Goal: Task Accomplishment & Management: Complete application form

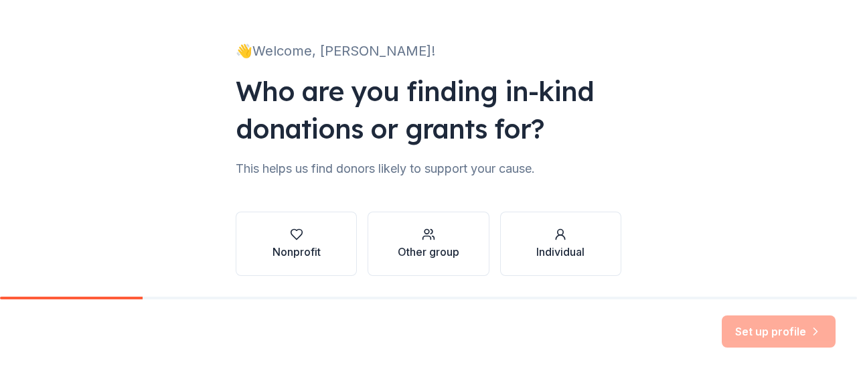
scroll to position [110, 0]
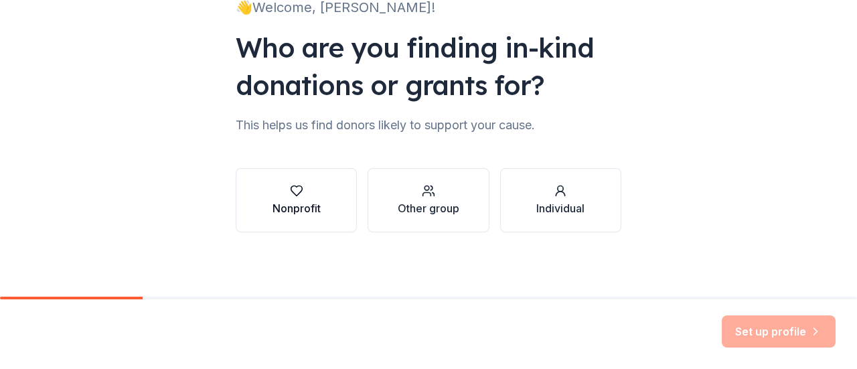
click at [295, 210] on div "Nonprofit" at bounding box center [297, 208] width 48 height 16
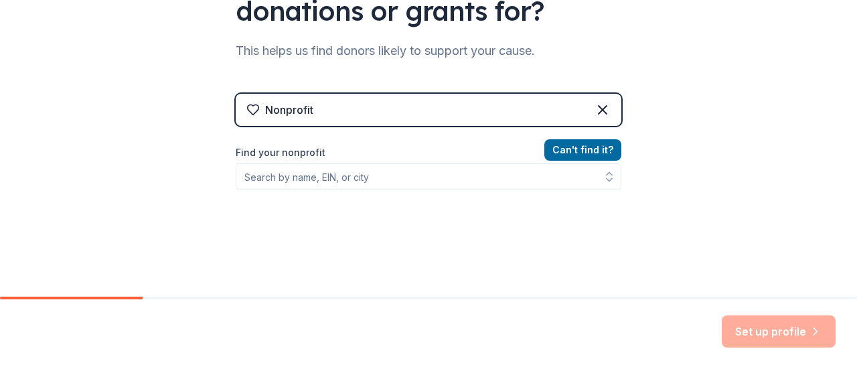
scroll to position [185, 0]
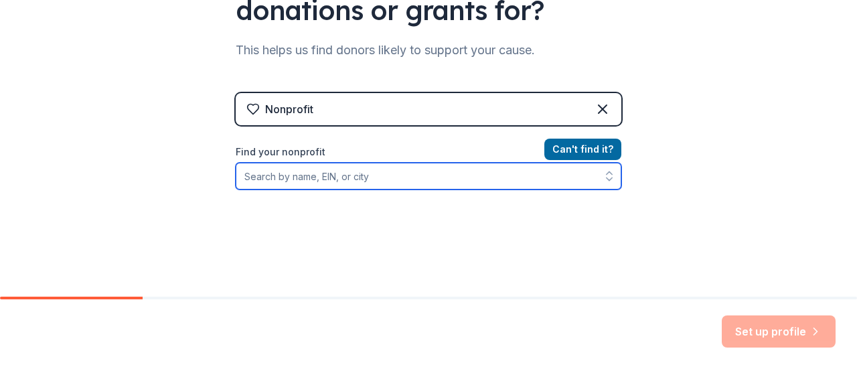
click at [324, 184] on input "Find your nonprofit" at bounding box center [429, 176] width 386 height 27
type input "goshen valley"
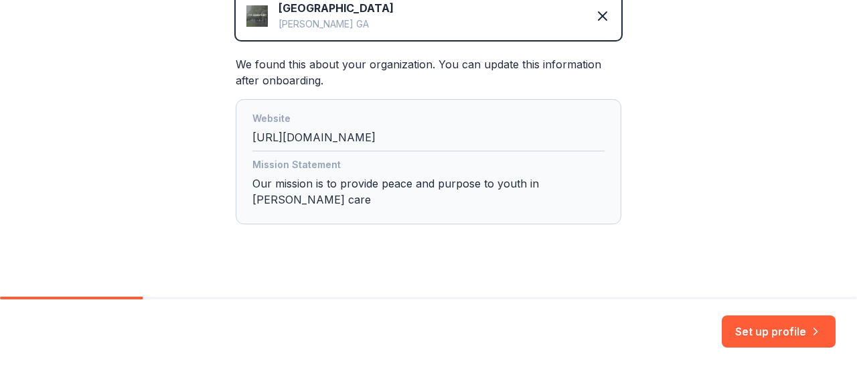
scroll to position [336, 0]
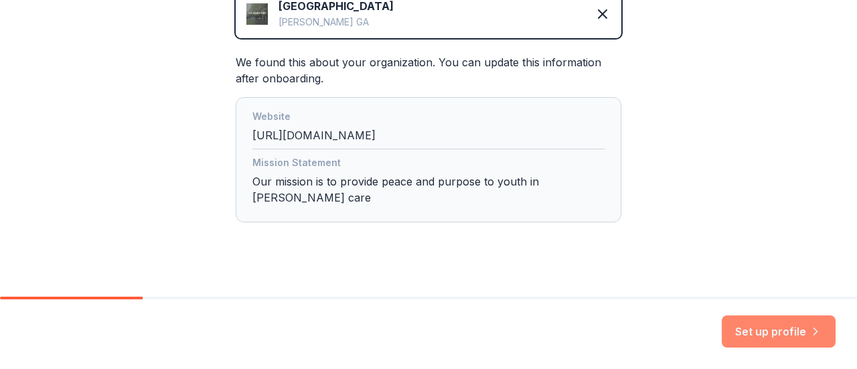
click at [756, 342] on button "Set up profile" at bounding box center [779, 331] width 114 height 32
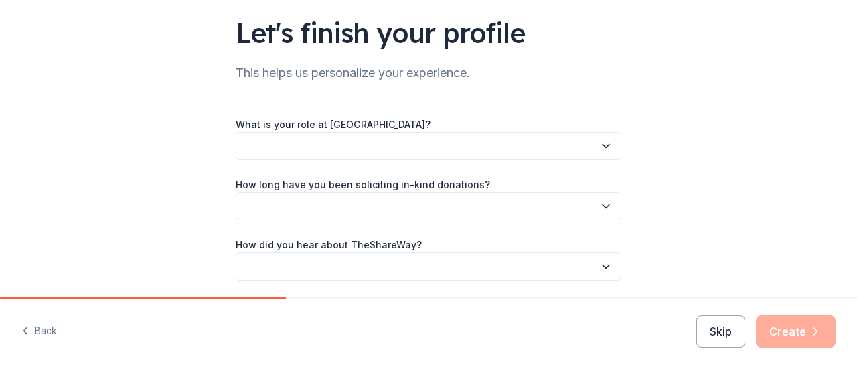
scroll to position [94, 0]
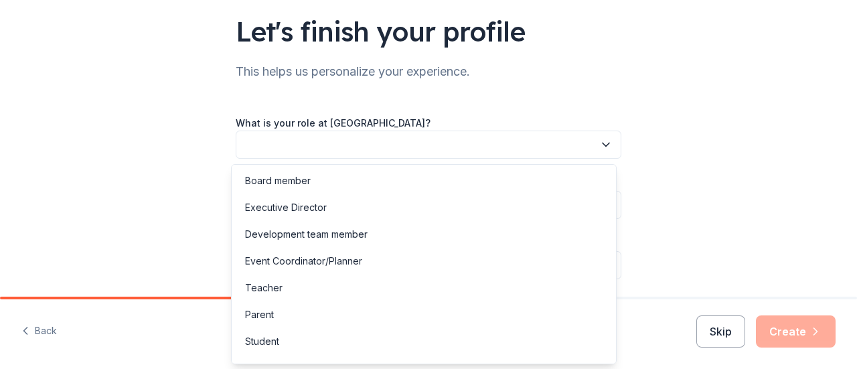
click at [354, 141] on button "button" at bounding box center [429, 145] width 386 height 28
click at [317, 234] on div "Development team member" at bounding box center [306, 234] width 123 height 16
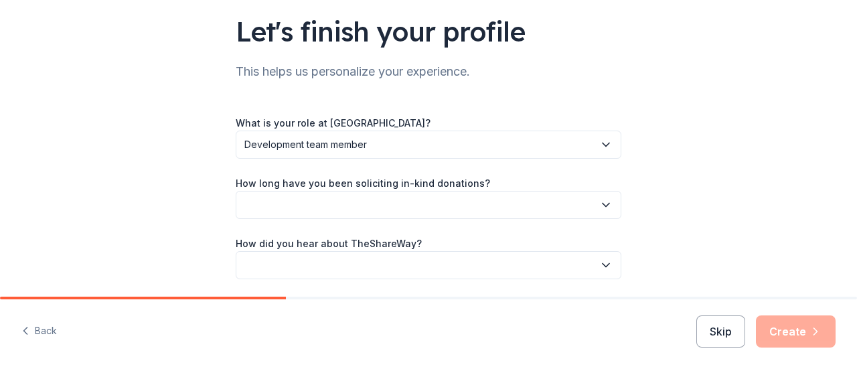
click at [307, 202] on button "button" at bounding box center [429, 205] width 386 height 28
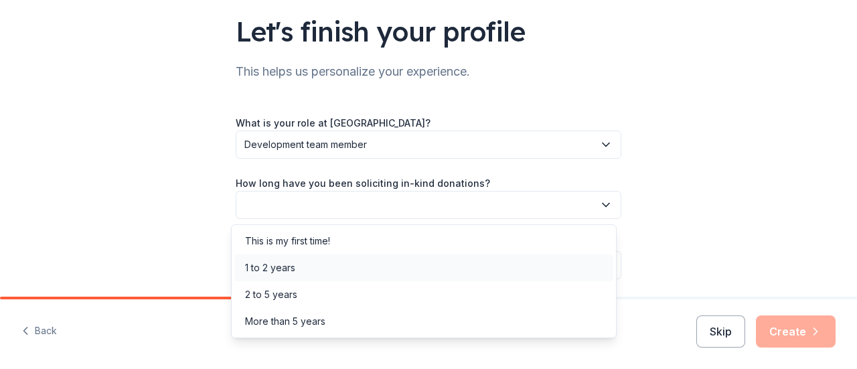
click at [303, 270] on div "1 to 2 years" at bounding box center [423, 268] width 379 height 27
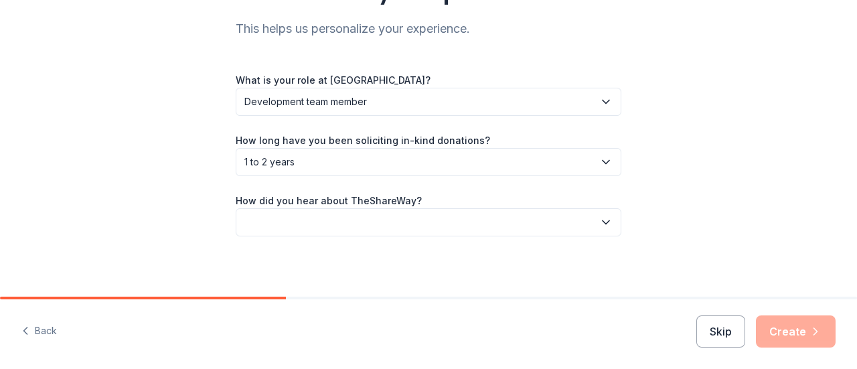
scroll to position [141, 0]
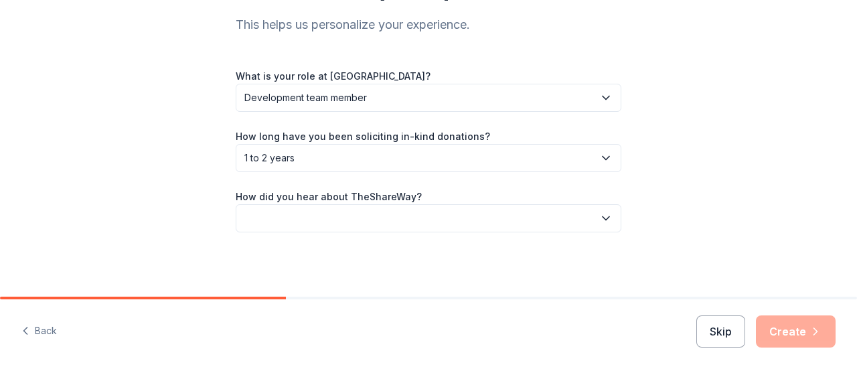
click at [299, 218] on button "button" at bounding box center [429, 218] width 386 height 28
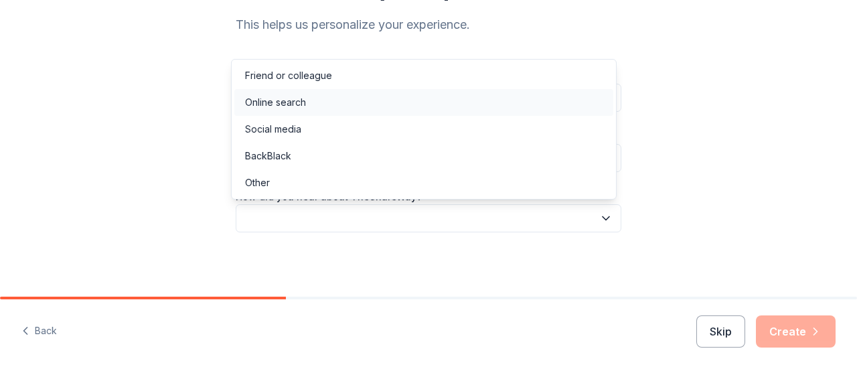
click at [292, 97] on div "Online search" at bounding box center [275, 102] width 61 height 16
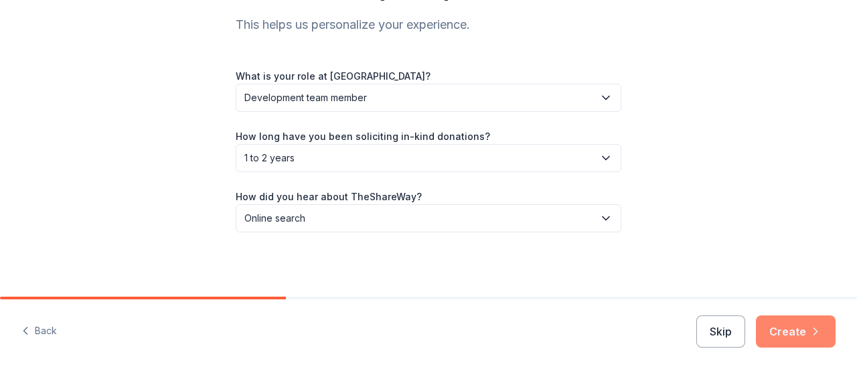
click at [799, 328] on button "Create" at bounding box center [796, 331] width 80 height 32
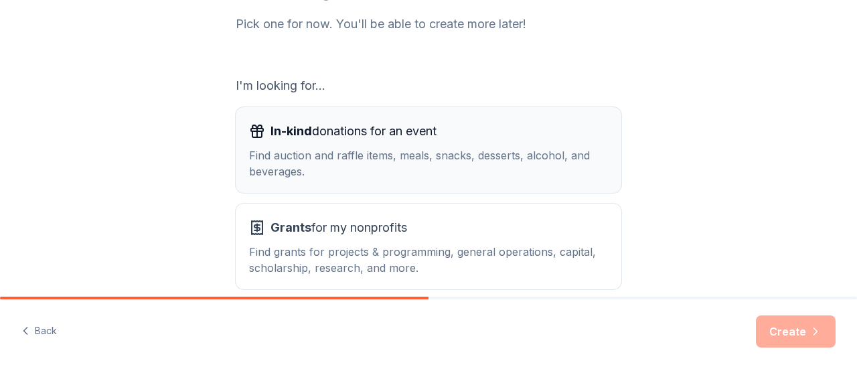
scroll to position [194, 0]
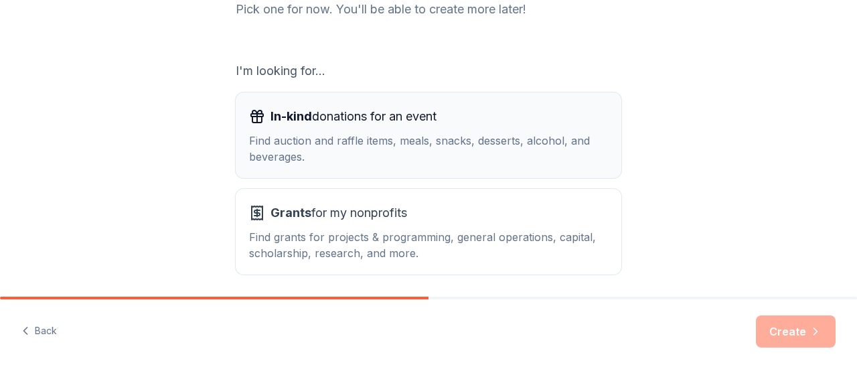
click at [434, 141] on div "Find auction and raffle items, meals, snacks, desserts, alcohol, and beverages." at bounding box center [428, 149] width 359 height 32
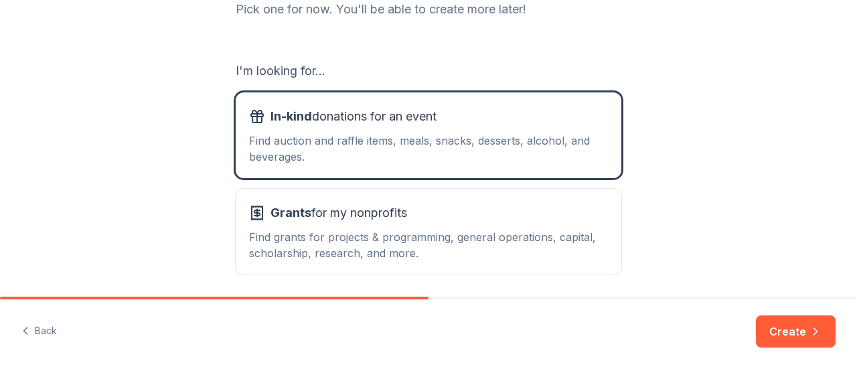
scroll to position [244, 0]
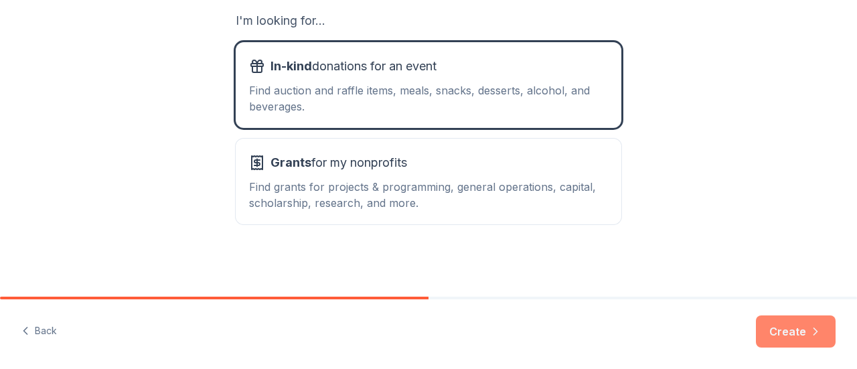
click at [776, 330] on button "Create" at bounding box center [796, 331] width 80 height 32
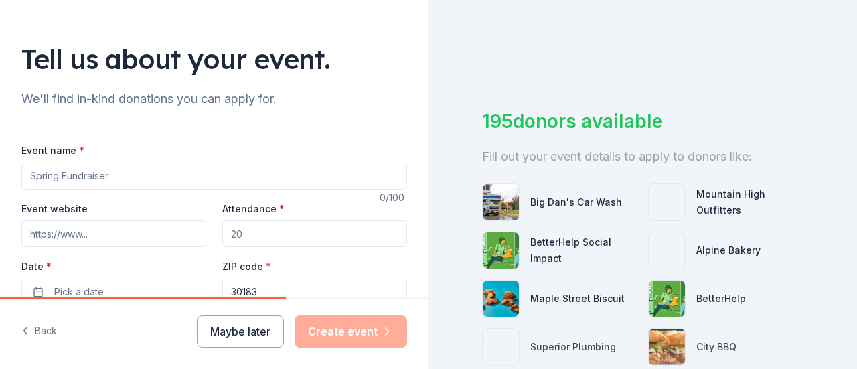
scroll to position [67, 0]
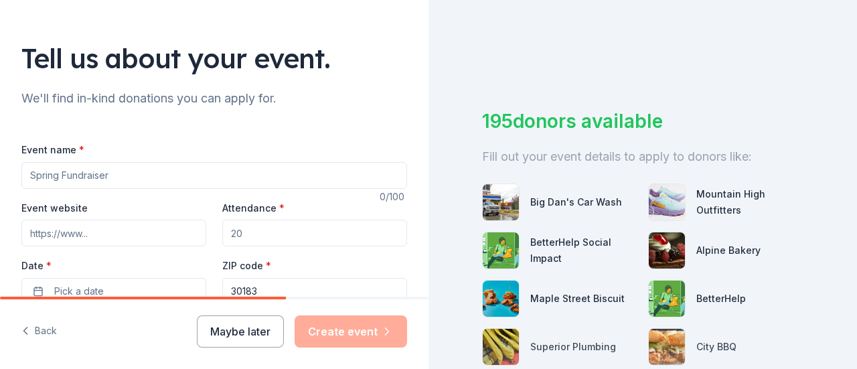
click at [104, 176] on input "Event name *" at bounding box center [214, 175] width 386 height 27
type input "Christmas with [PERSON_NAME]"
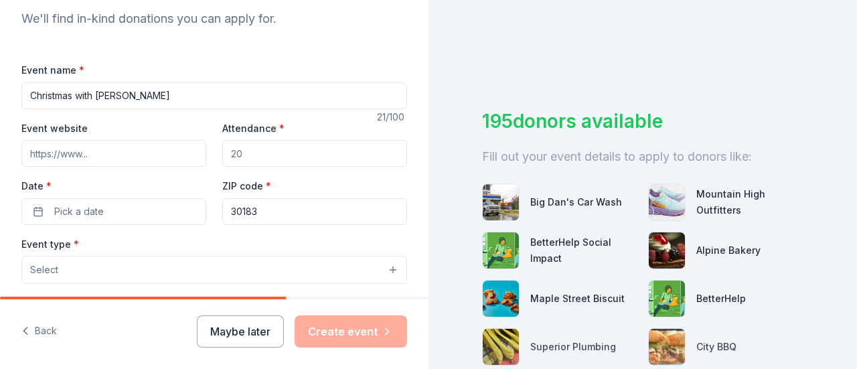
scroll to position [150, 0]
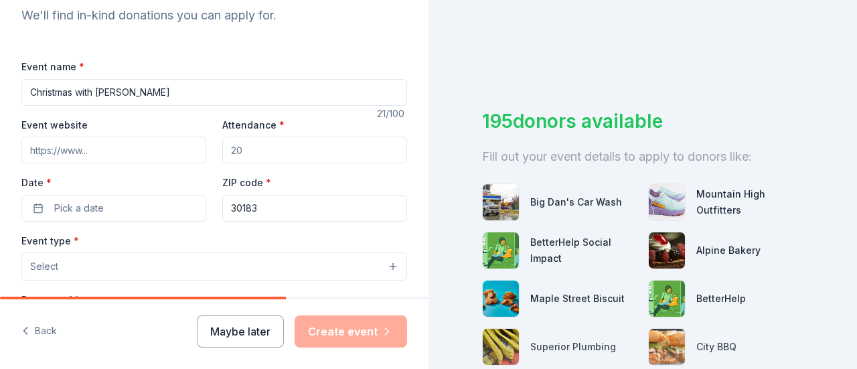
click at [103, 147] on input "Event website" at bounding box center [113, 150] width 185 height 27
paste input "https://goshenvalley.org/get-involved/events/christmas-with-goshen/"
type input "https://goshenvalley.org/get-involved/events/christmas-with-goshen/"
click at [253, 151] on input "Attendance *" at bounding box center [314, 150] width 185 height 27
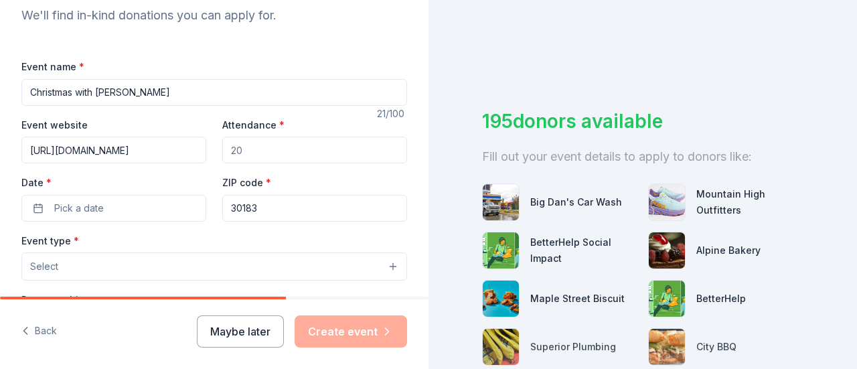
scroll to position [0, 0]
type input "225"
click at [115, 203] on button "Pick a date" at bounding box center [113, 208] width 185 height 27
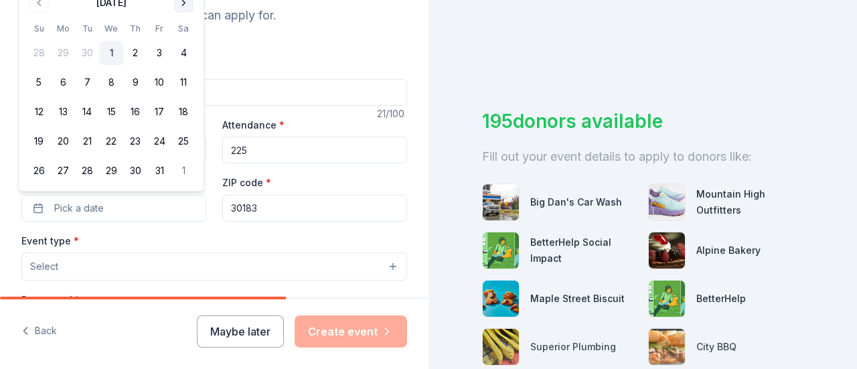
click at [182, 2] on button "Go to next month" at bounding box center [183, 2] width 19 height 19
click at [254, 46] on div "Event name * Christmas with Goshen 21 /100 Event website https://goshenvalley.o…" at bounding box center [214, 357] width 386 height 640
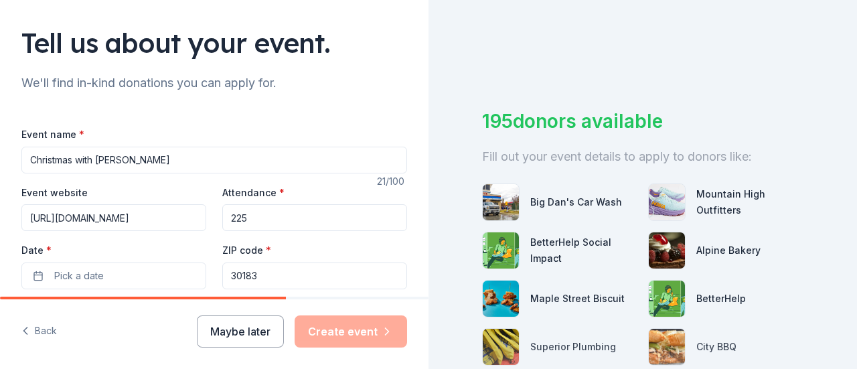
scroll to position [82, 0]
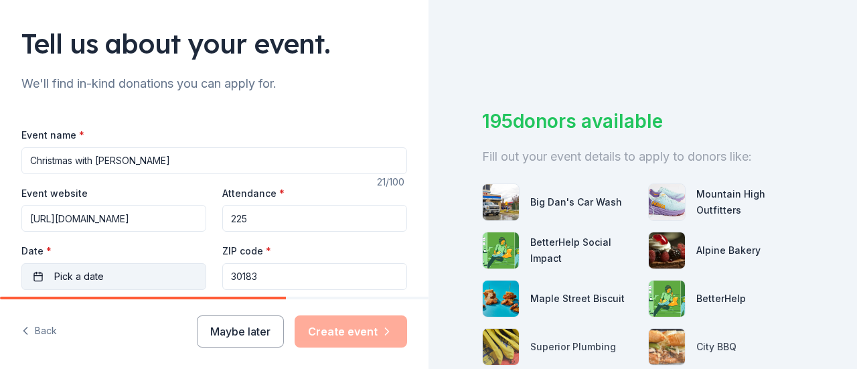
click at [107, 277] on button "Pick a date" at bounding box center [113, 276] width 185 height 27
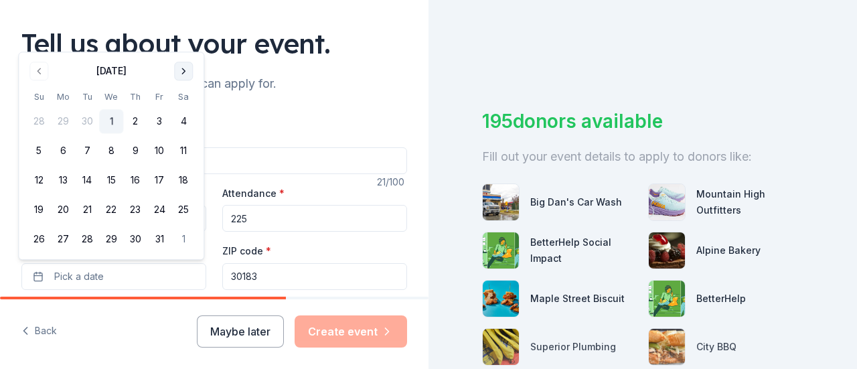
click at [185, 74] on button "Go to next month" at bounding box center [183, 71] width 19 height 19
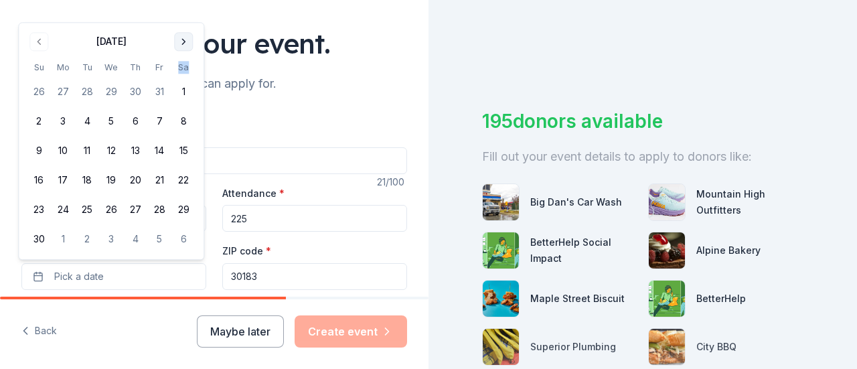
click at [185, 74] on th "Sa" at bounding box center [183, 67] width 24 height 14
click at [185, 49] on button "Go to next month" at bounding box center [183, 41] width 19 height 19
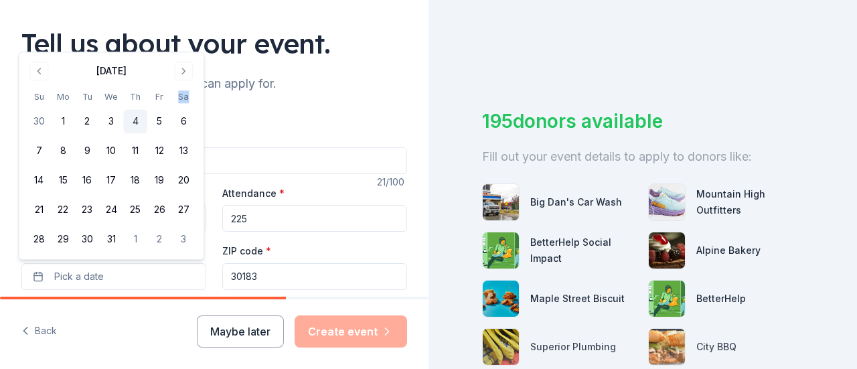
click at [135, 119] on button "4" at bounding box center [135, 122] width 24 height 24
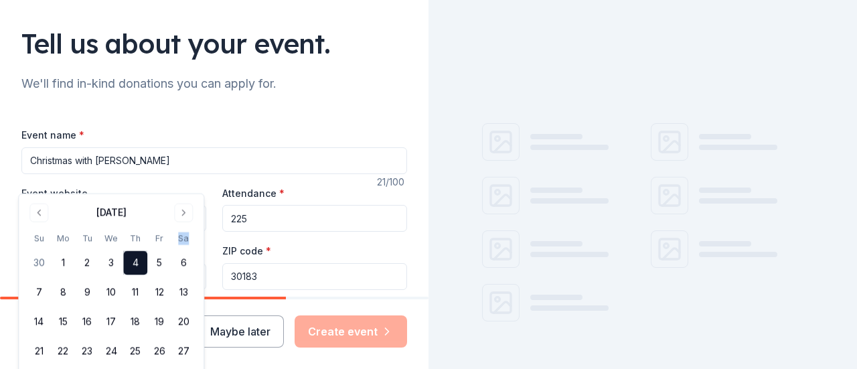
scroll to position [182, 0]
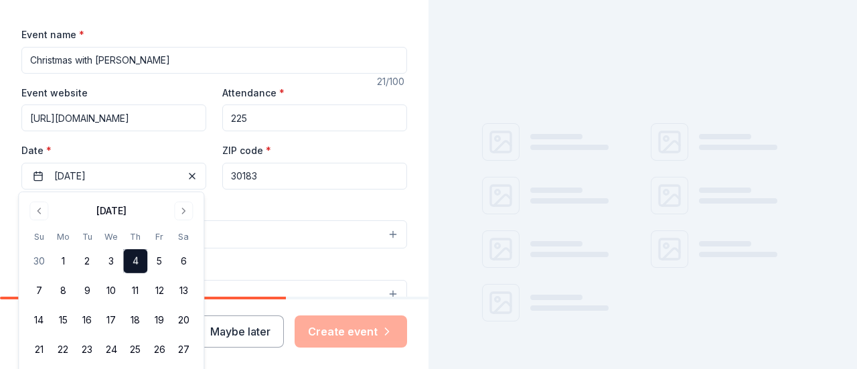
click at [259, 175] on input "30183" at bounding box center [314, 176] width 185 height 27
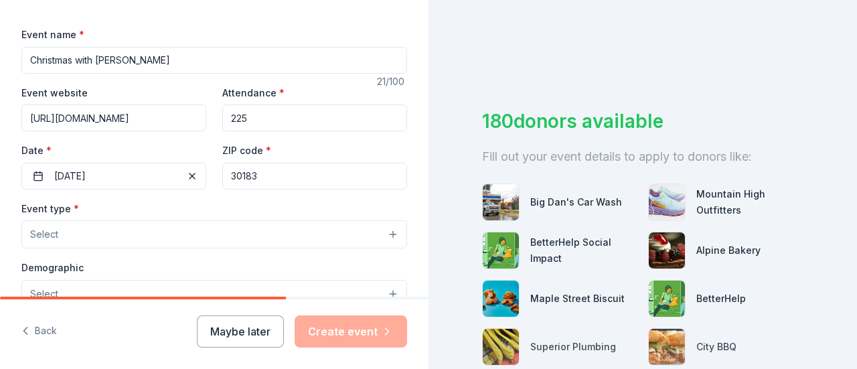
click at [184, 206] on div "Event type * Select" at bounding box center [214, 224] width 386 height 49
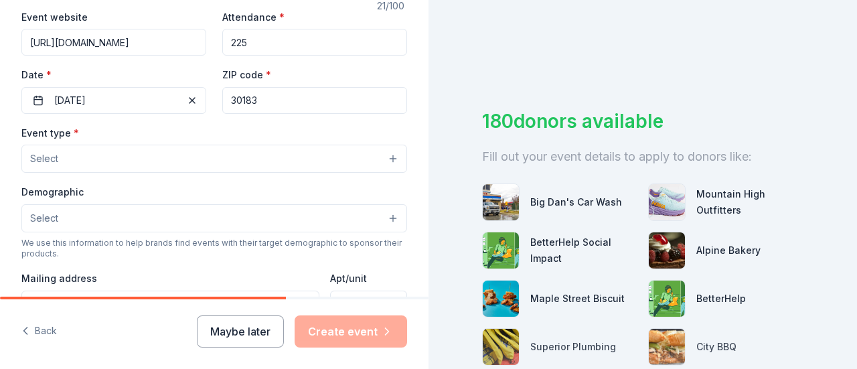
scroll to position [259, 0]
click at [145, 159] on button "Select" at bounding box center [214, 158] width 386 height 28
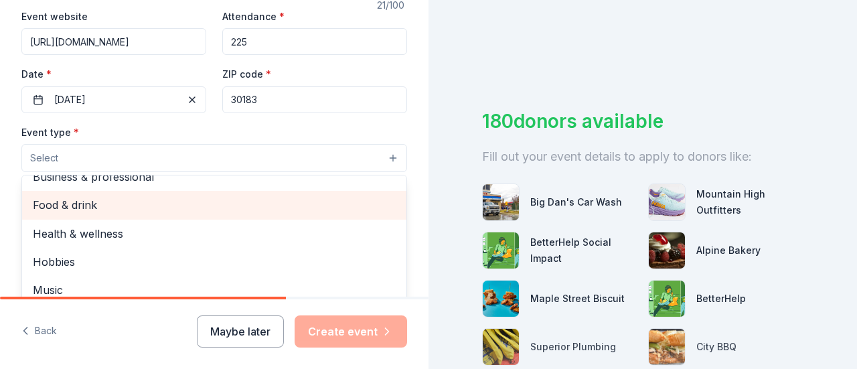
scroll to position [0, 0]
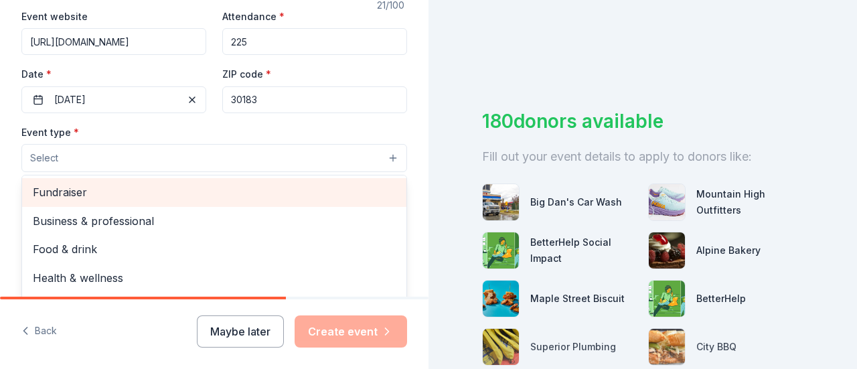
click at [113, 197] on span "Fundraiser" at bounding box center [214, 192] width 363 height 17
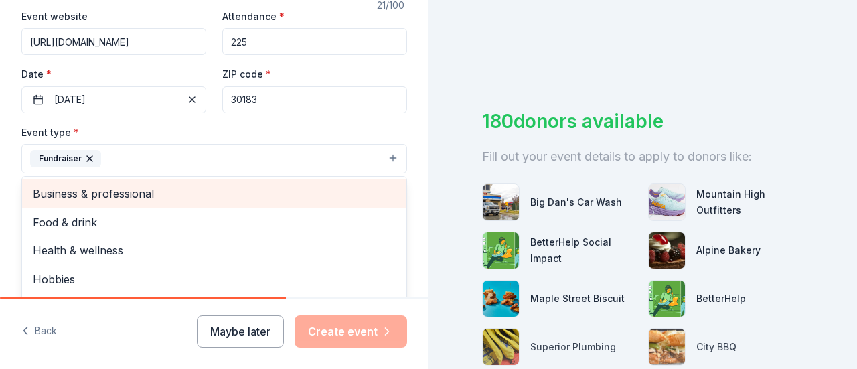
scroll to position [16, 0]
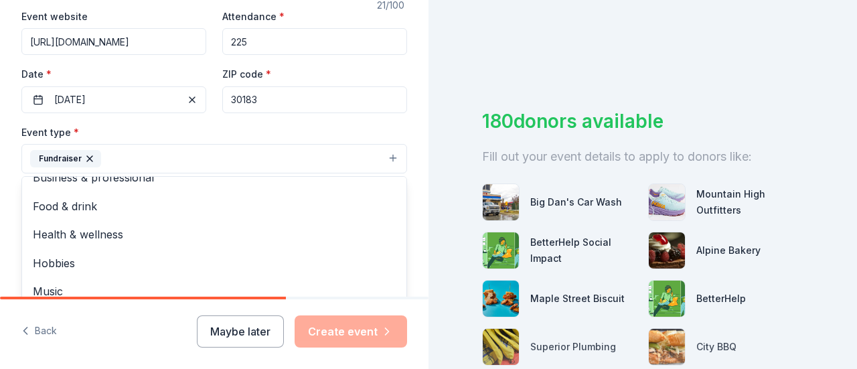
click at [129, 126] on div "Event type * Fundraiser Business & professional Food & drink Health & wellness …" at bounding box center [214, 149] width 386 height 50
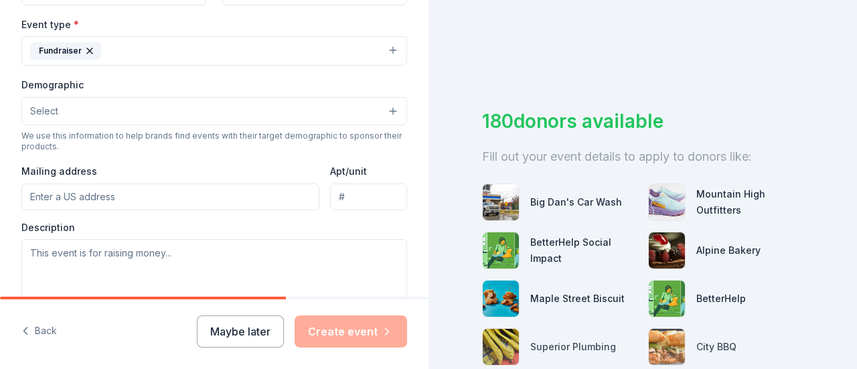
scroll to position [368, 0]
click at [96, 103] on button "Select" at bounding box center [214, 110] width 386 height 28
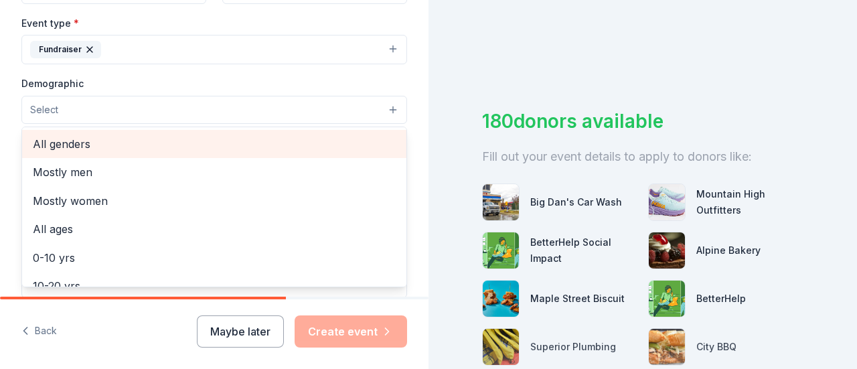
click at [85, 140] on span "All genders" at bounding box center [214, 143] width 363 height 17
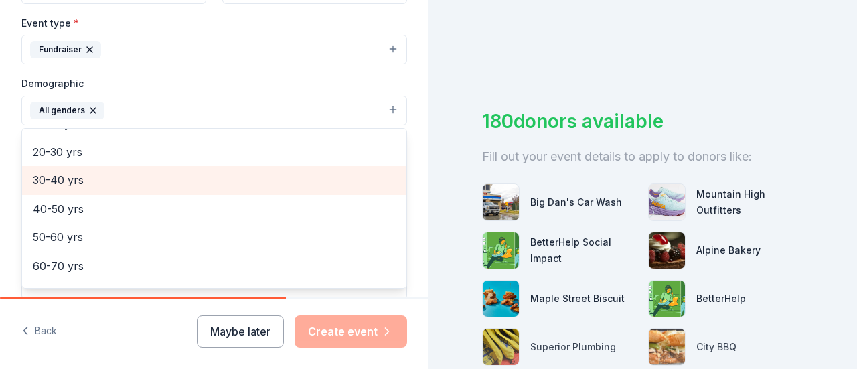
scroll to position [140, 0]
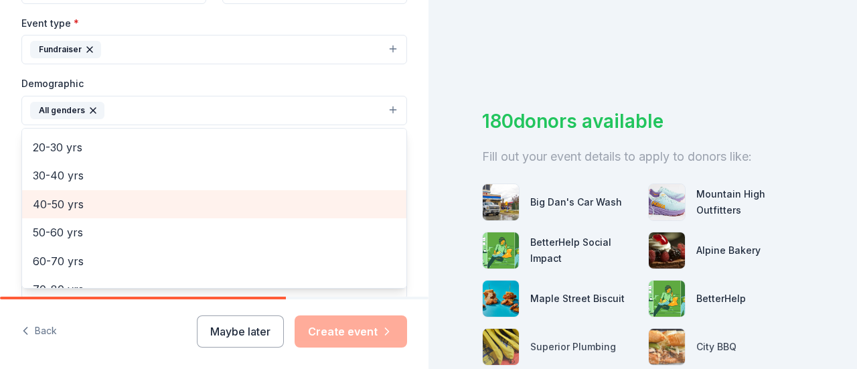
click at [90, 199] on span "40-50 yrs" at bounding box center [214, 204] width 363 height 17
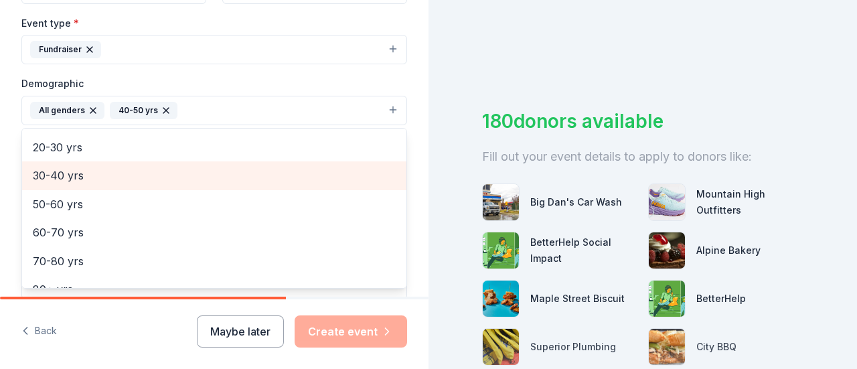
click at [78, 169] on span "30-40 yrs" at bounding box center [214, 175] width 363 height 17
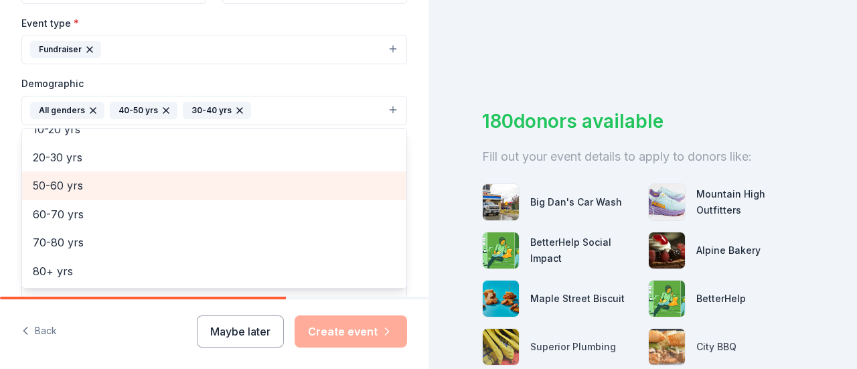
scroll to position [129, 0]
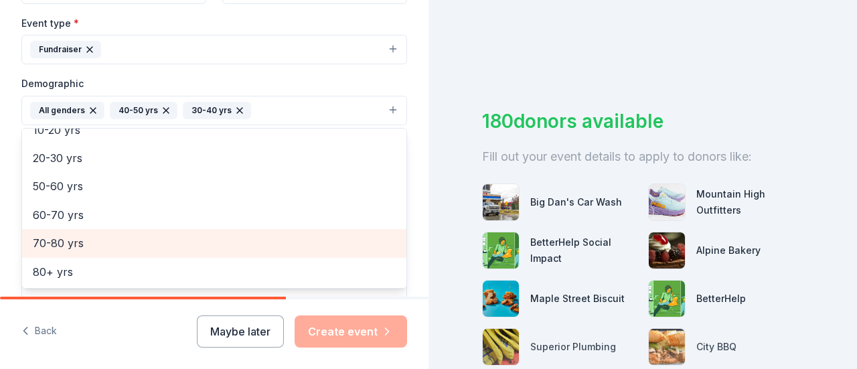
click at [91, 238] on span "70-80 yrs" at bounding box center [214, 242] width 363 height 17
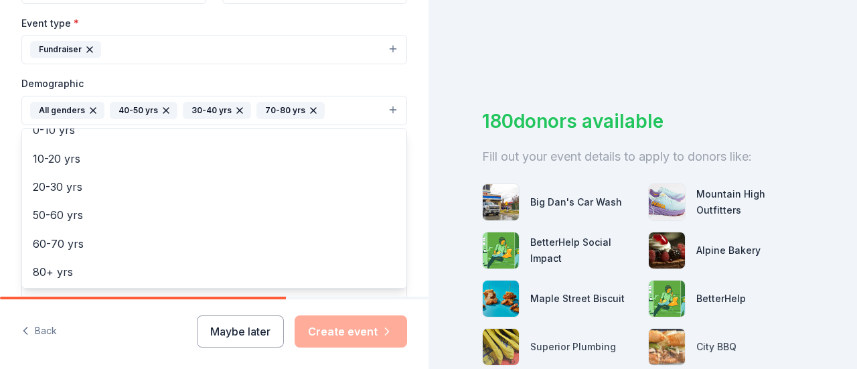
click at [193, 72] on div "Event type * Fundraiser Demographic All genders 40-50 yrs 30-40 yrs 70-80 yrs M…" at bounding box center [214, 157] width 386 height 285
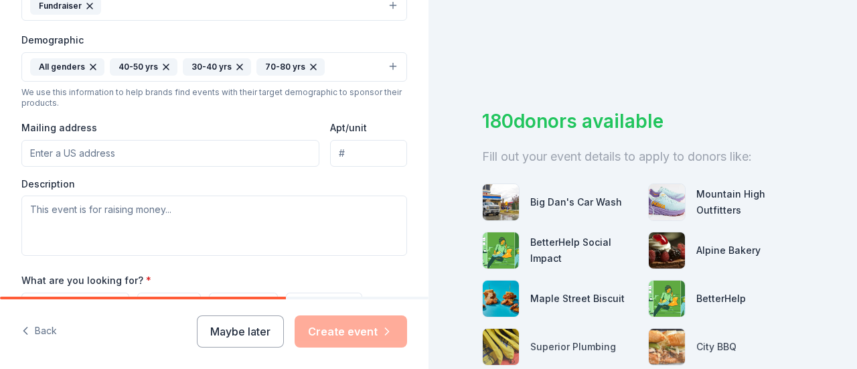
scroll to position [412, 0]
click at [111, 152] on input "Mailing address" at bounding box center [170, 152] width 298 height 27
type input "225 Reformation Pkwy, Suite 118"
click at [253, 147] on input "225 Reformation Pkwy, Suite 118" at bounding box center [170, 152] width 298 height 27
click at [378, 149] on input "Apt/unit" at bounding box center [368, 152] width 77 height 27
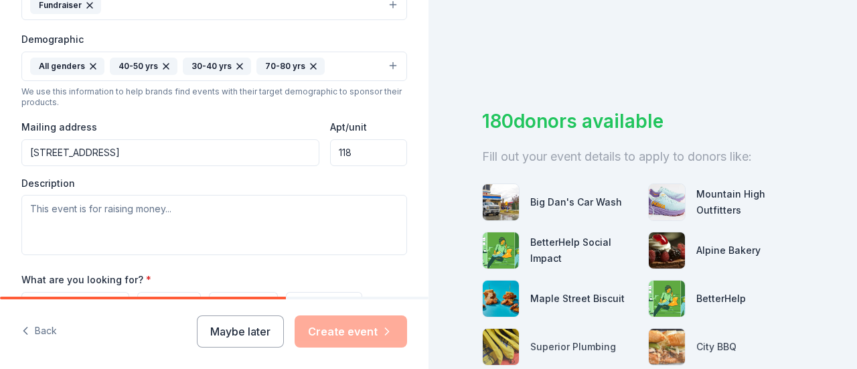
type input "118"
click at [247, 141] on input "225 Reformation Pkwy, Suite 118" at bounding box center [170, 152] width 298 height 27
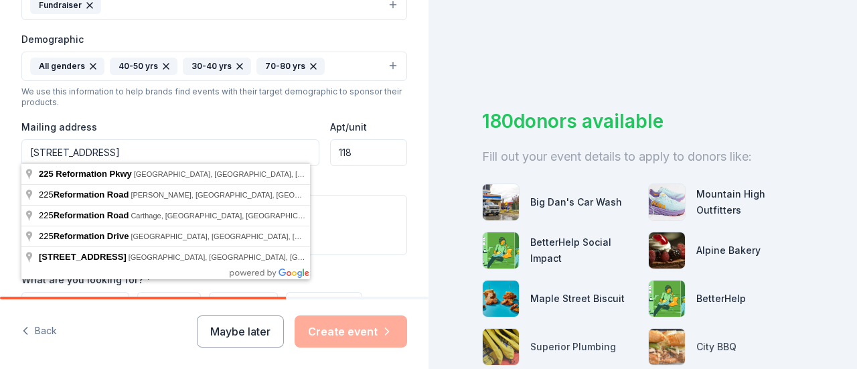
type input "225 Reformation Pkwy"
click at [218, 119] on div "Mailing address 225 Reformation Pkwy" at bounding box center [170, 143] width 298 height 48
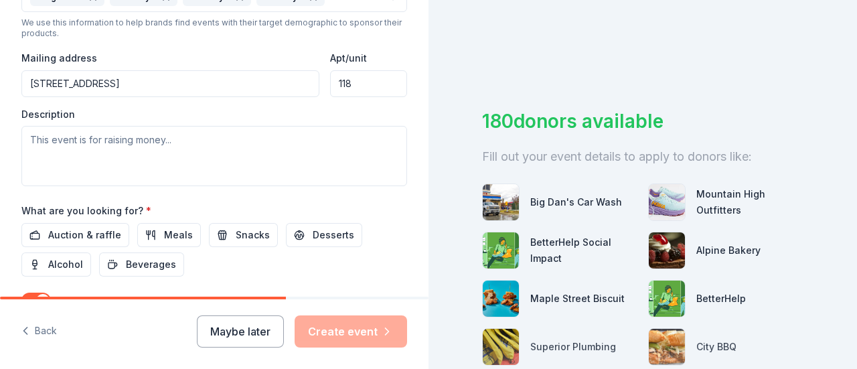
scroll to position [484, 0]
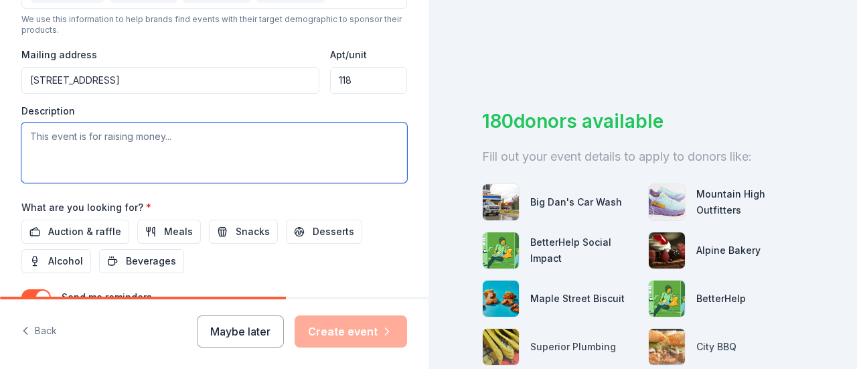
click at [133, 148] on textarea at bounding box center [214, 153] width 386 height 60
paste textarea "Christmas with Goshen is our annual holiday celebration and fundraising gala he…"
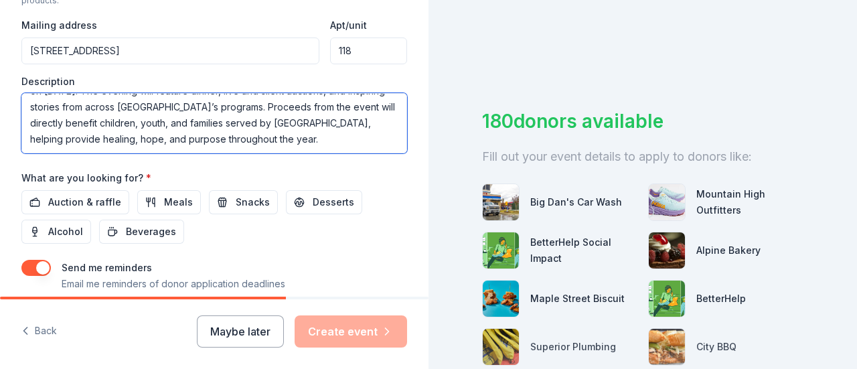
scroll to position [541, 0]
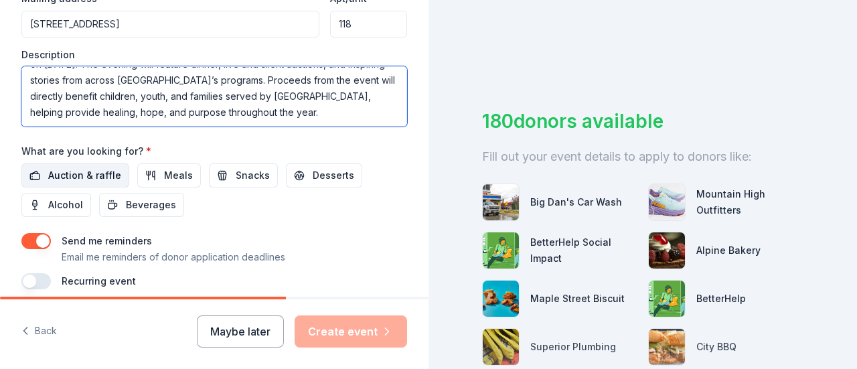
type textarea "Christmas with Goshen is our annual holiday celebration and fundraising gala he…"
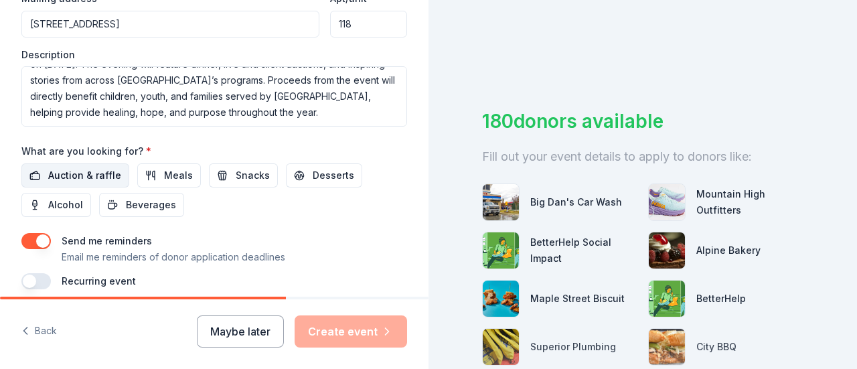
click at [93, 175] on span "Auction & raffle" at bounding box center [84, 175] width 73 height 16
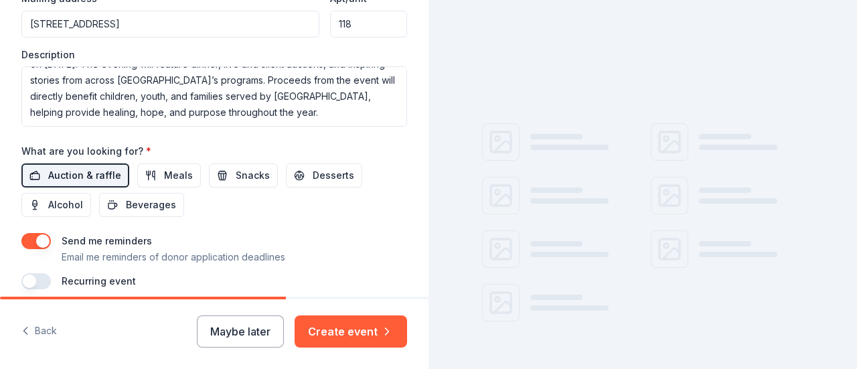
scroll to position [593, 0]
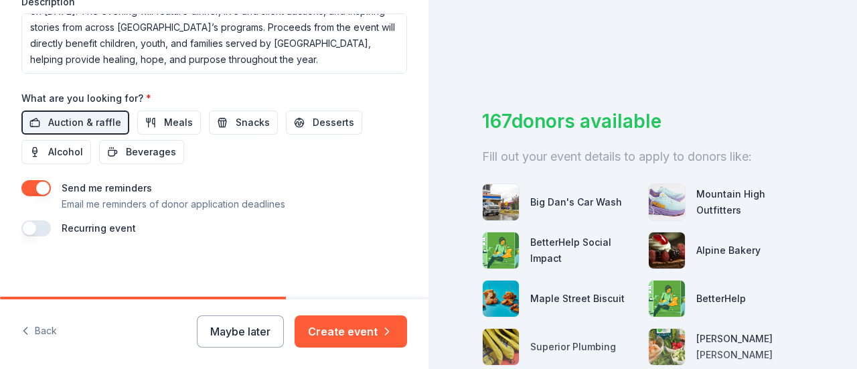
click at [37, 181] on button "button" at bounding box center [35, 188] width 29 height 16
click at [38, 220] on button "button" at bounding box center [35, 228] width 29 height 16
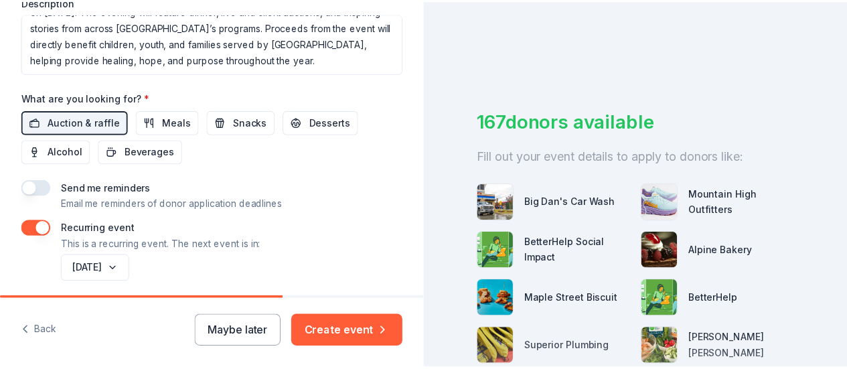
scroll to position [642, 0]
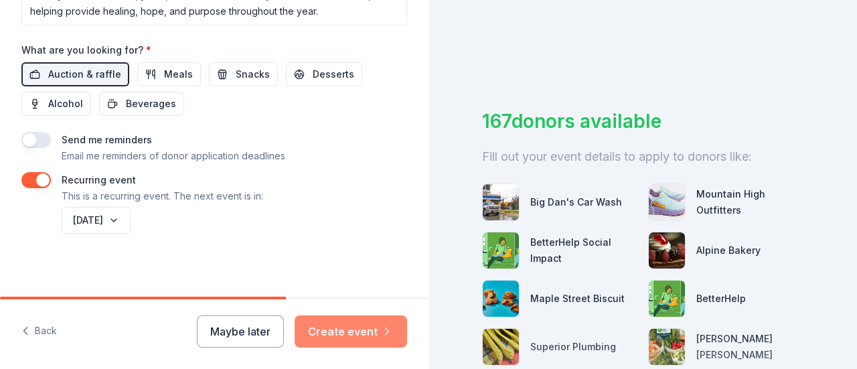
click at [339, 336] on button "Create event" at bounding box center [351, 331] width 113 height 32
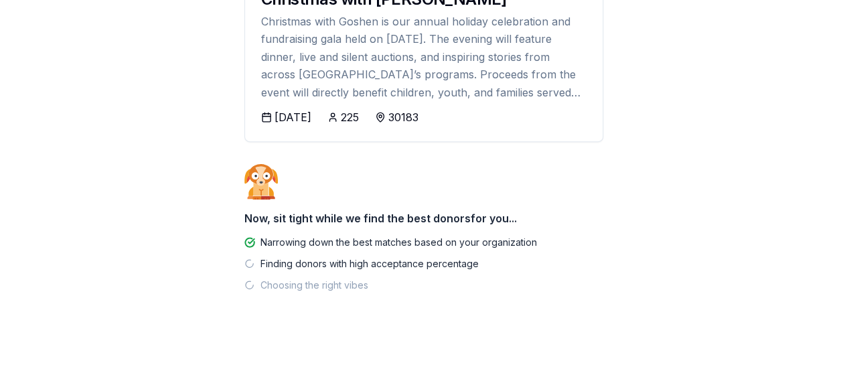
scroll to position [214, 0]
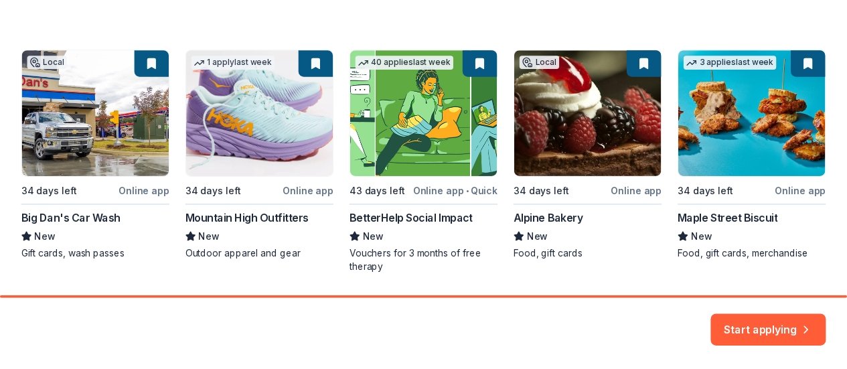
scroll to position [266, 0]
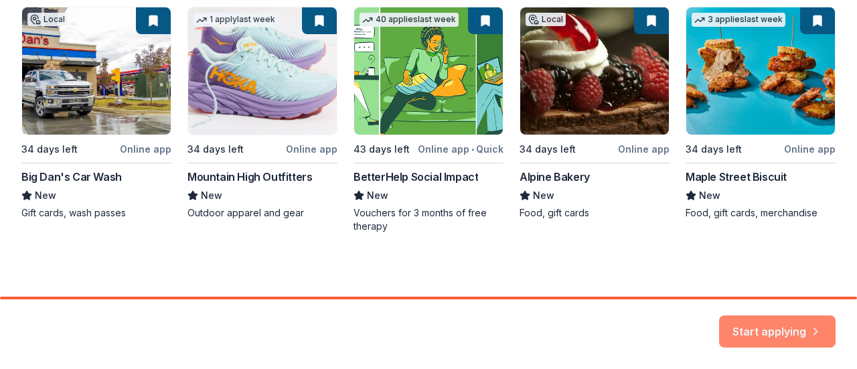
click at [743, 326] on button "Start applying" at bounding box center [777, 323] width 117 height 32
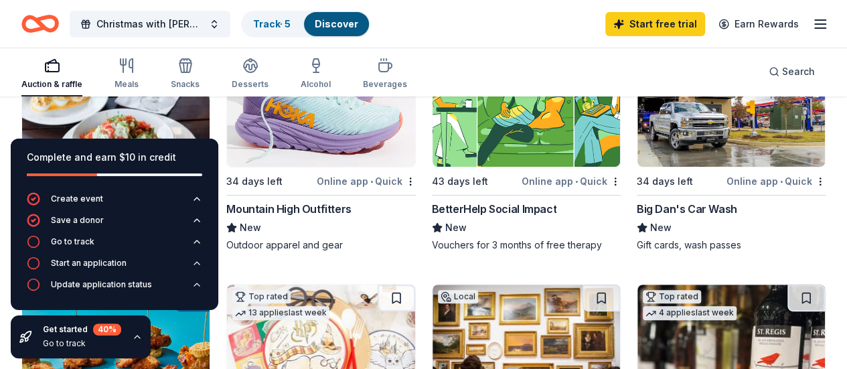
scroll to position [207, 0]
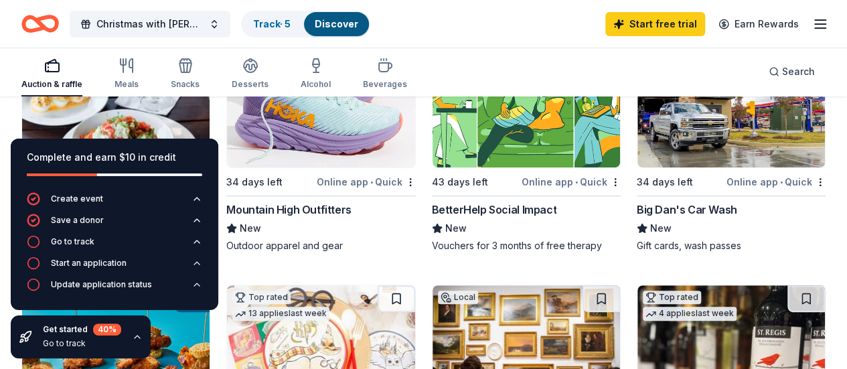
click at [133, 337] on icon "button" at bounding box center [137, 337] width 11 height 11
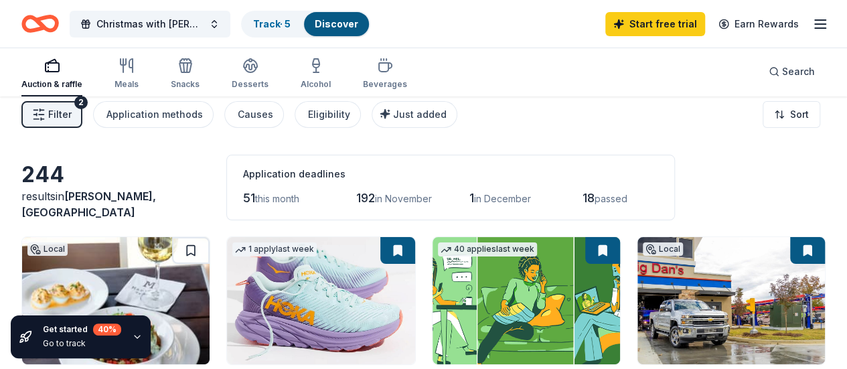
scroll to position [0, 0]
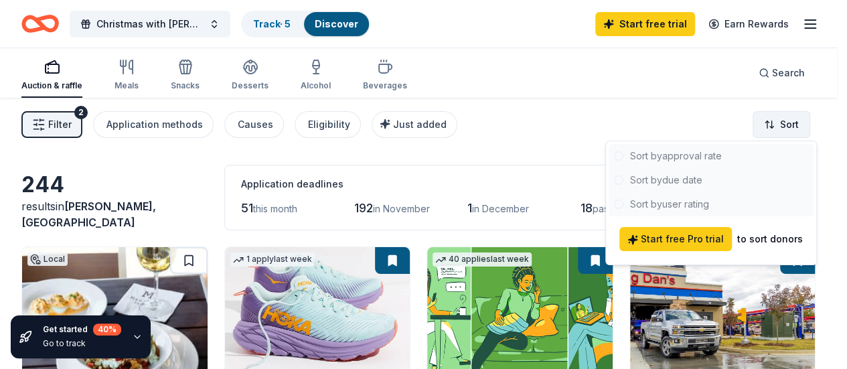
click at [778, 127] on html "225 Reformation Pkwy Canton, GA, USA 225 Reformation Road Chapin, SC, USA 225 R…" at bounding box center [423, 184] width 847 height 369
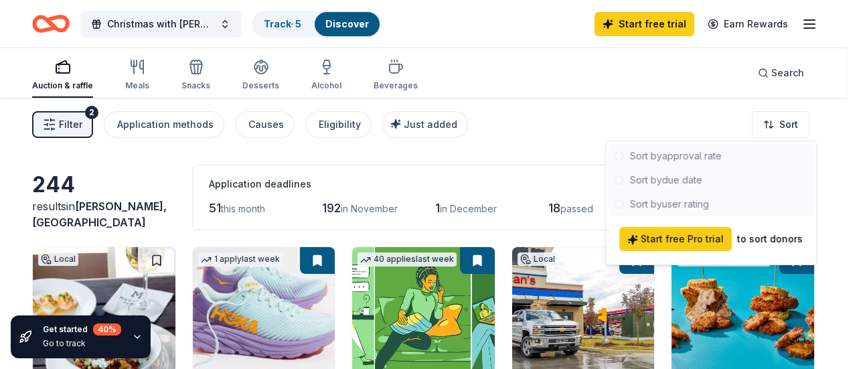
click at [678, 120] on html "225 Reformation Pkwy Canton, GA, USA 225 Reformation Road Chapin, SC, USA 225 R…" at bounding box center [428, 184] width 857 height 369
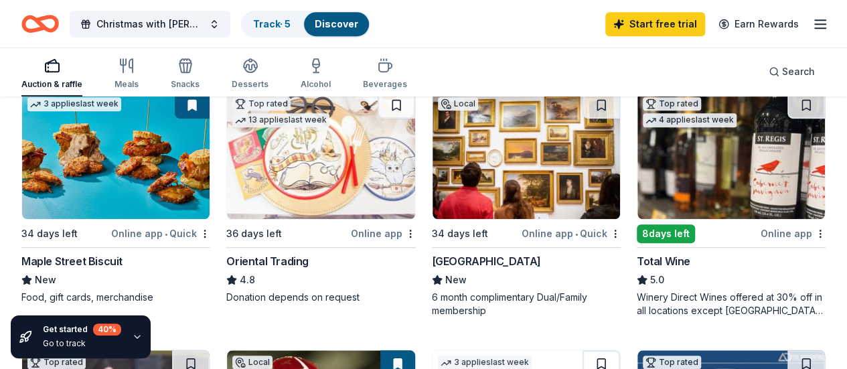
scroll to position [400, 0]
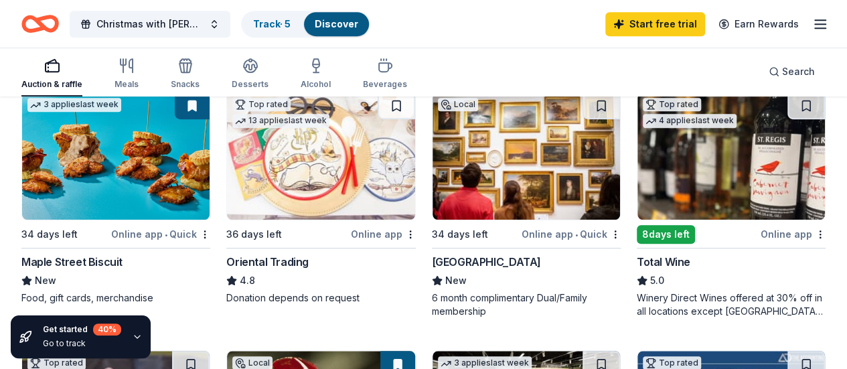
click at [433, 209] on img at bounding box center [527, 155] width 188 height 127
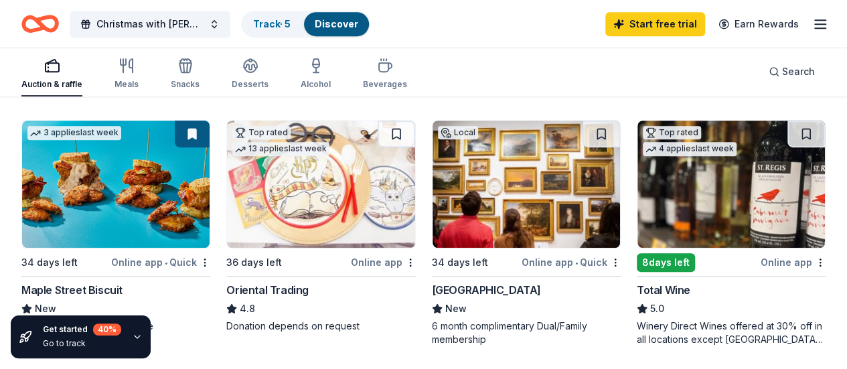
scroll to position [370, 0]
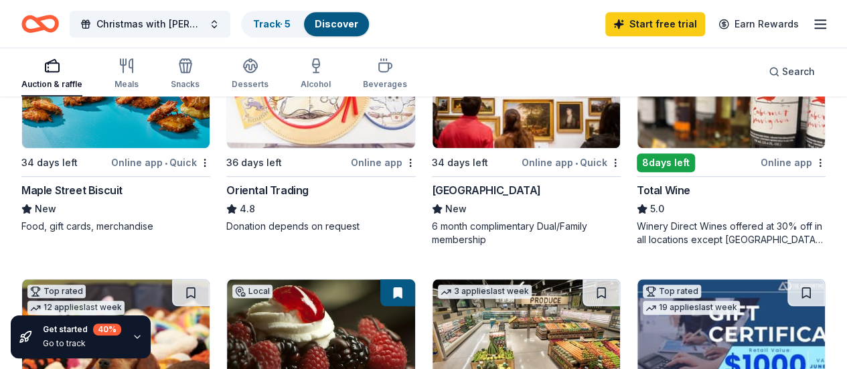
scroll to position [472, 0]
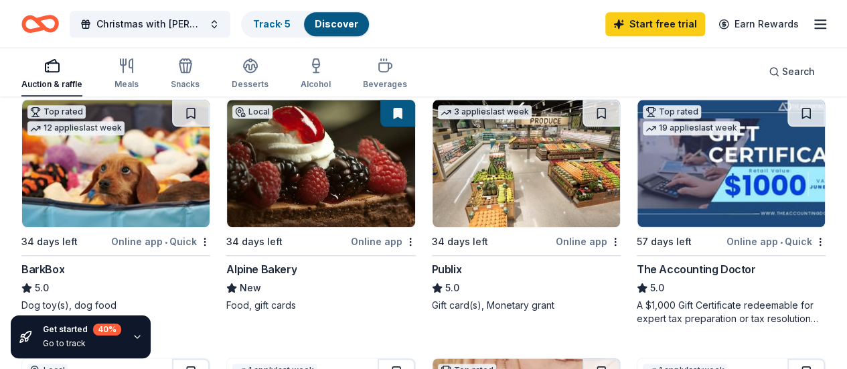
scroll to position [652, 0]
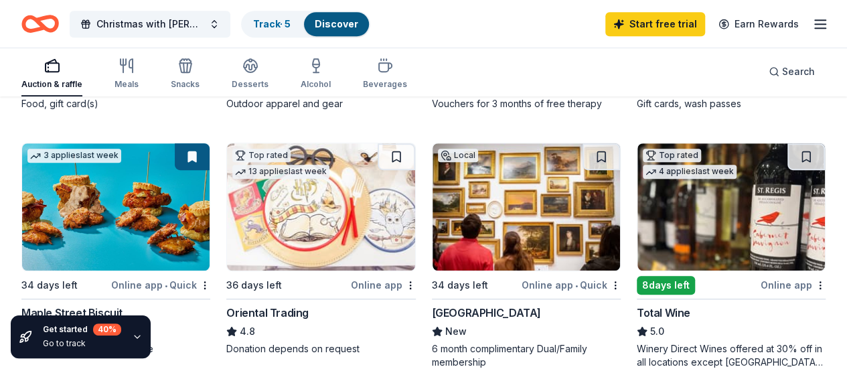
scroll to position [0, 0]
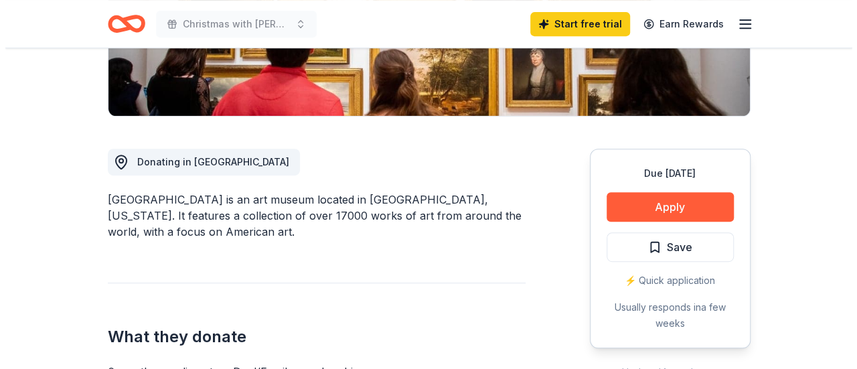
scroll to position [293, 0]
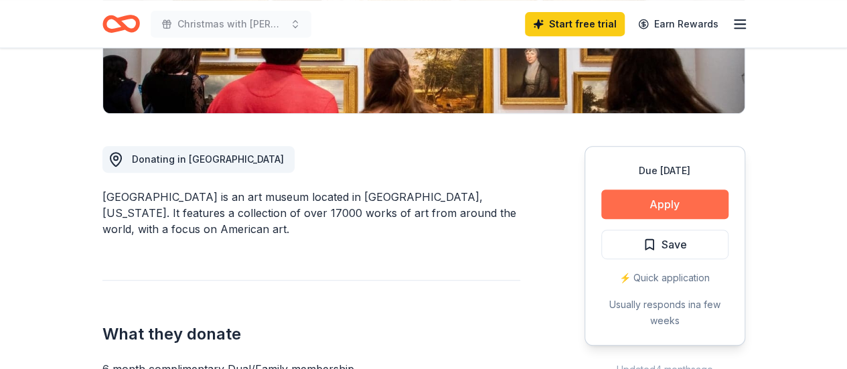
click at [642, 210] on button "Apply" at bounding box center [664, 204] width 127 height 29
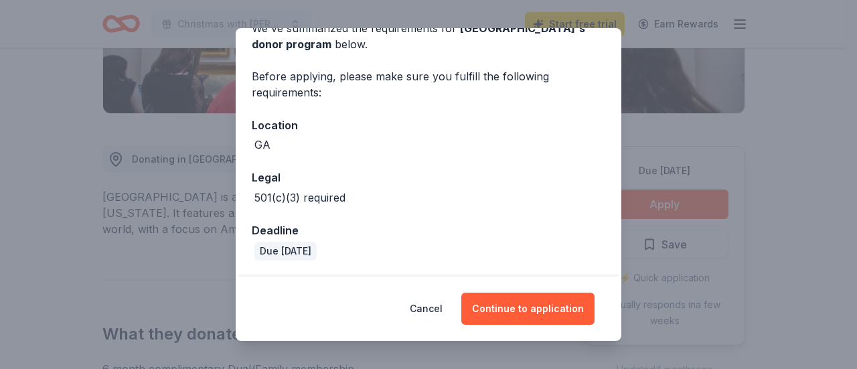
scroll to position [125, 0]
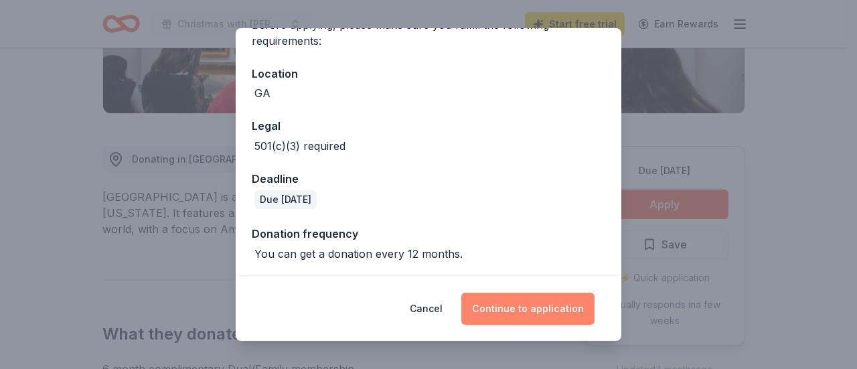
click at [525, 310] on button "Continue to application" at bounding box center [527, 309] width 133 height 32
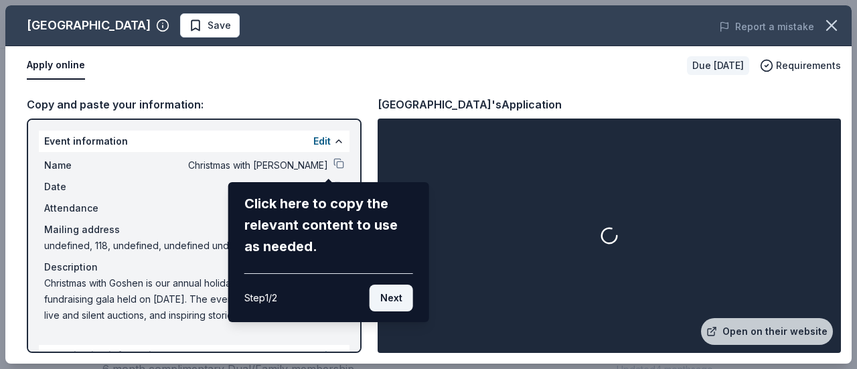
click at [397, 299] on button "Next" at bounding box center [392, 298] width 44 height 27
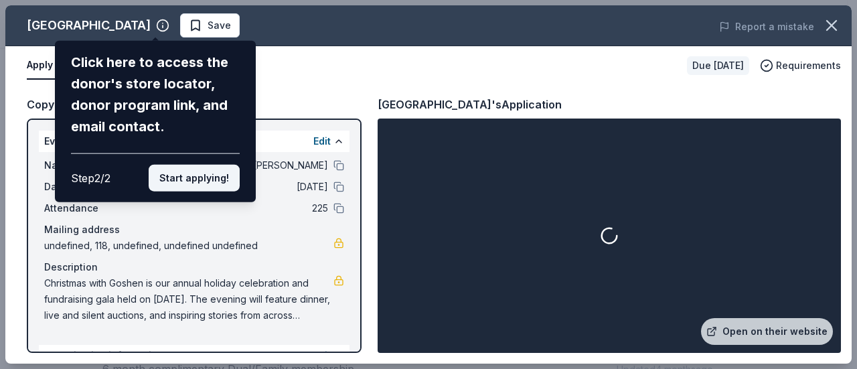
click at [211, 180] on button "Start applying!" at bounding box center [194, 178] width 91 height 27
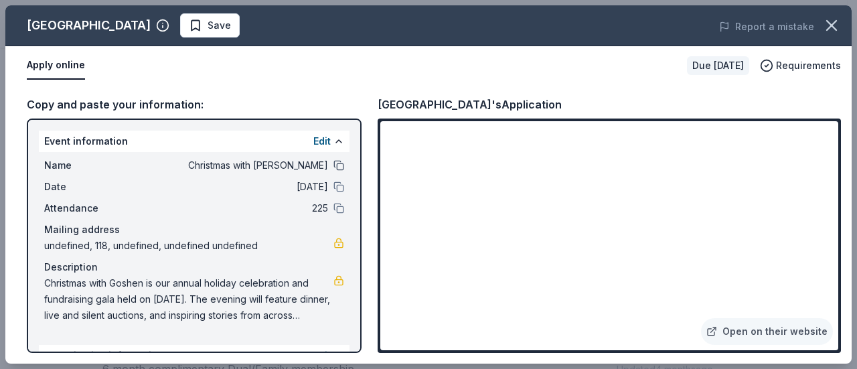
click at [334, 163] on button at bounding box center [339, 165] width 11 height 11
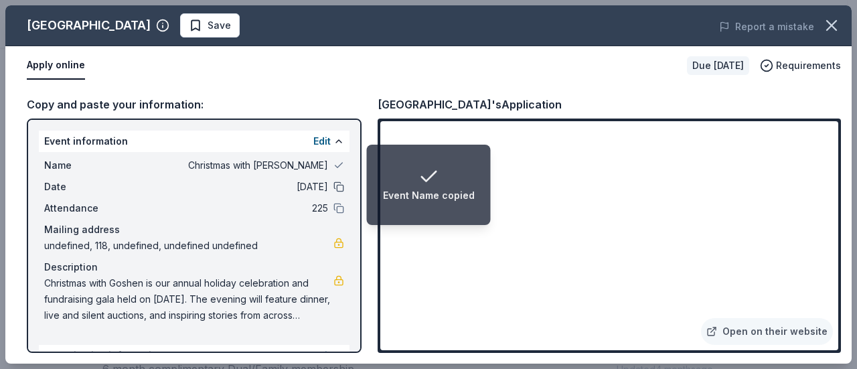
click at [334, 187] on button at bounding box center [339, 187] width 11 height 11
click at [334, 209] on button at bounding box center [339, 208] width 11 height 11
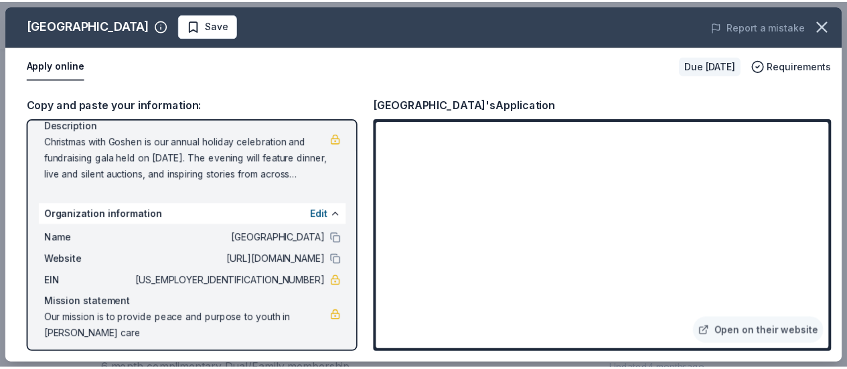
scroll to position [149, 0]
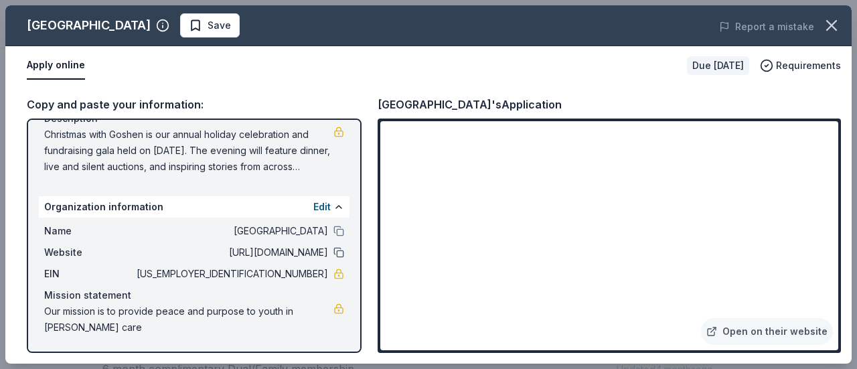
click at [334, 253] on button at bounding box center [339, 252] width 11 height 11
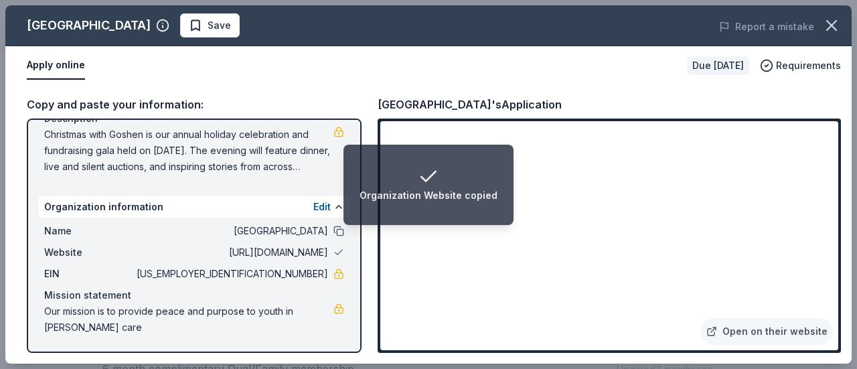
click at [334, 230] on button at bounding box center [339, 231] width 11 height 11
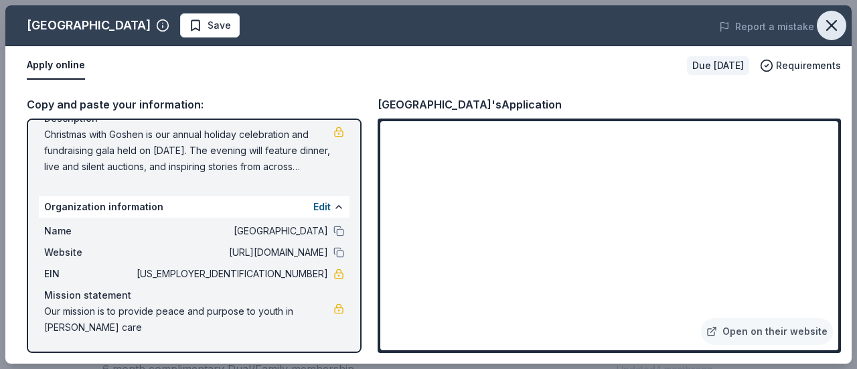
click at [833, 29] on icon "button" at bounding box center [831, 25] width 19 height 19
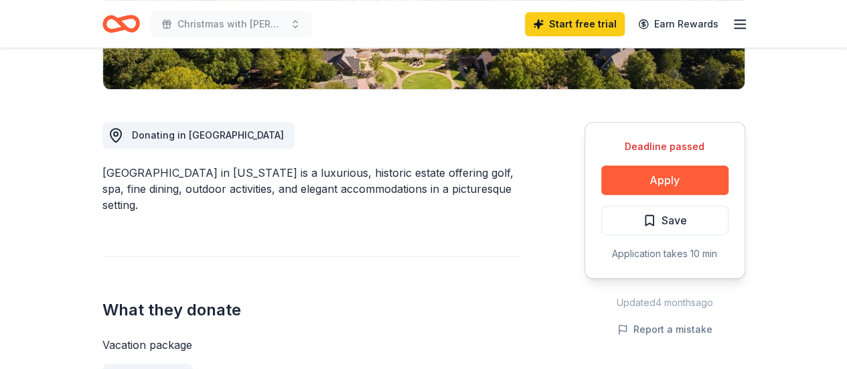
scroll to position [332, 0]
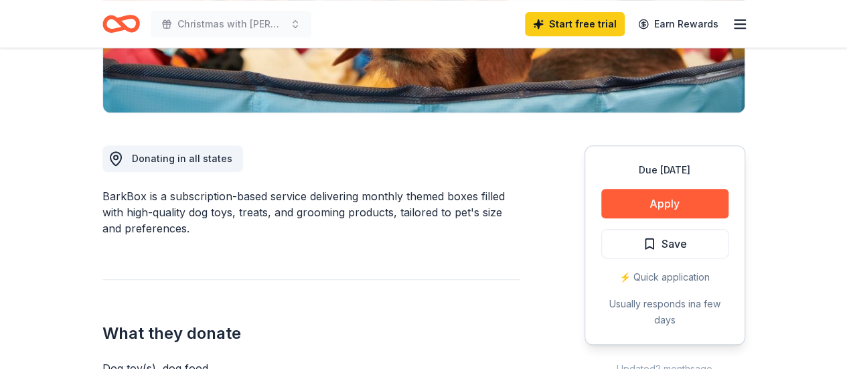
scroll to position [296, 0]
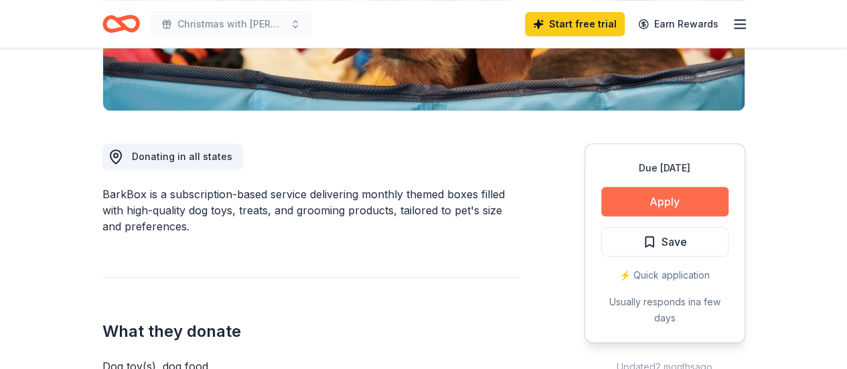
click at [653, 202] on button "Apply" at bounding box center [664, 201] width 127 height 29
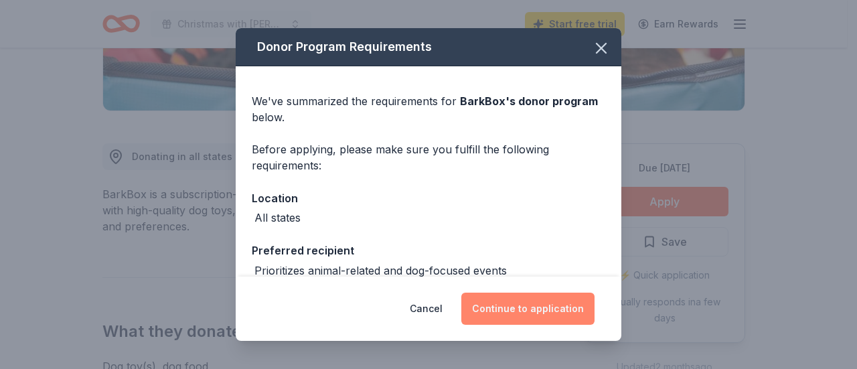
click at [508, 314] on button "Continue to application" at bounding box center [527, 309] width 133 height 32
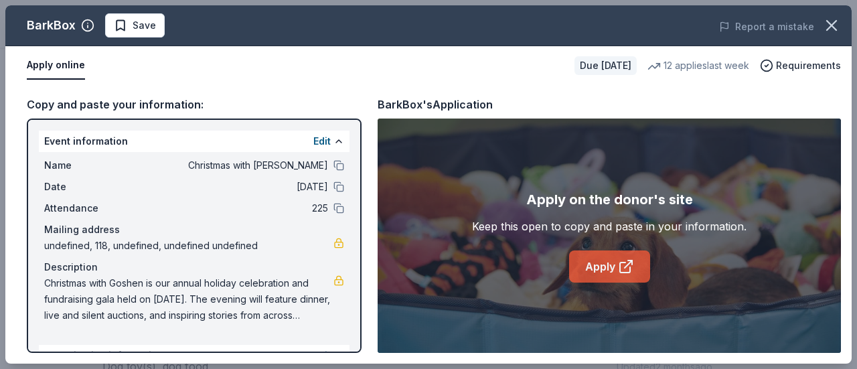
click at [605, 265] on link "Apply" at bounding box center [609, 266] width 81 height 32
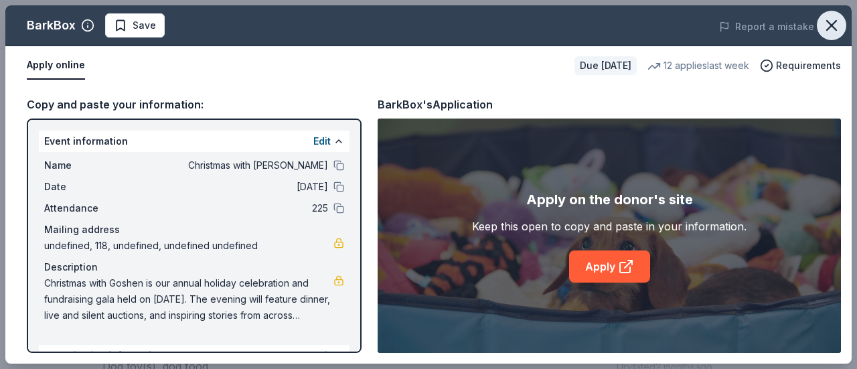
click at [828, 27] on icon "button" at bounding box center [831, 25] width 19 height 19
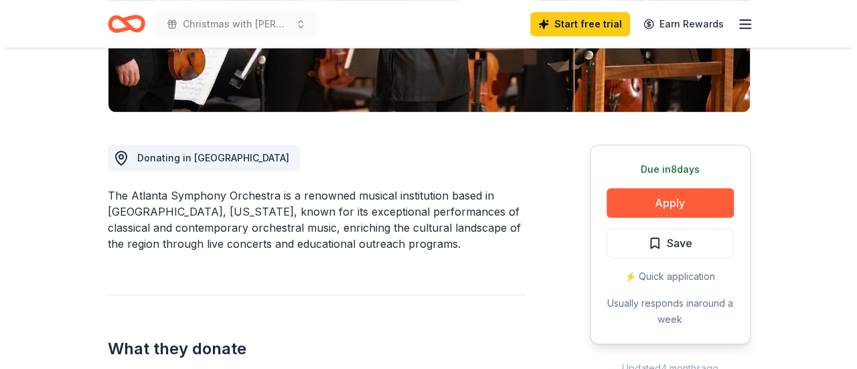
scroll to position [317, 0]
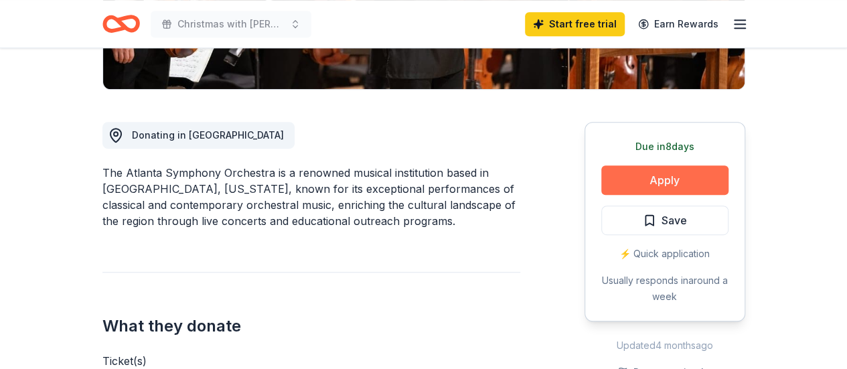
click at [654, 179] on button "Apply" at bounding box center [664, 179] width 127 height 29
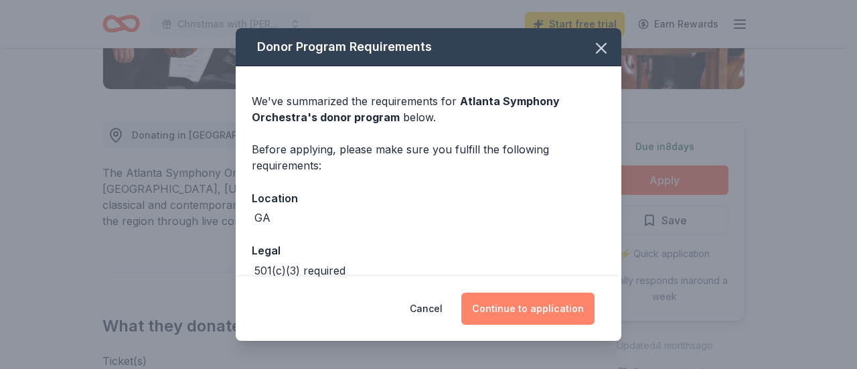
click at [536, 315] on button "Continue to application" at bounding box center [527, 309] width 133 height 32
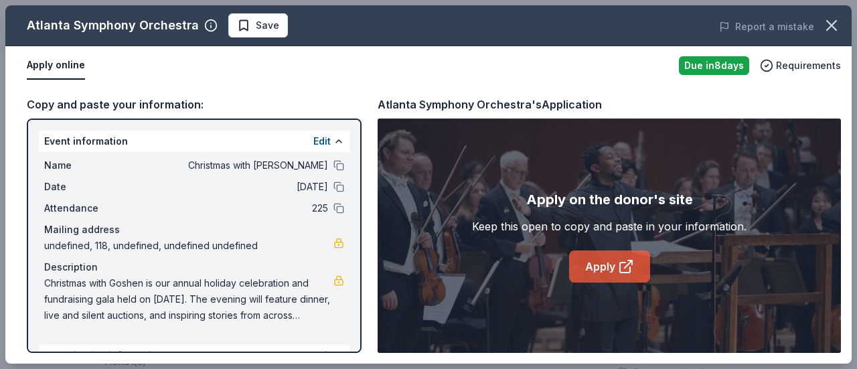
click at [605, 266] on link "Apply" at bounding box center [609, 266] width 81 height 32
